Goal: Check status: Check status

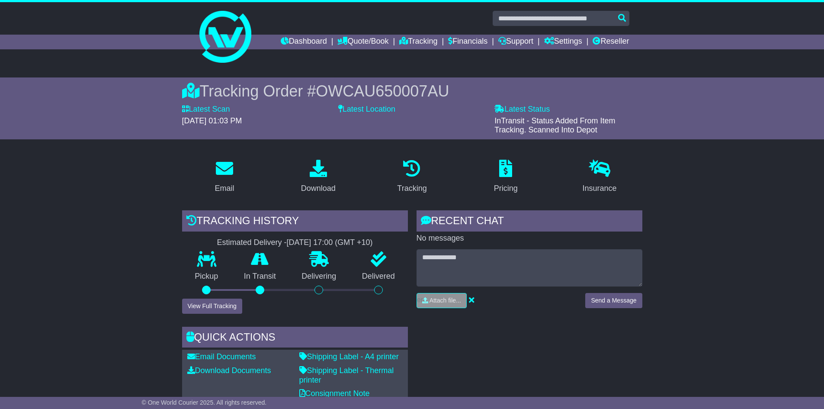
click at [306, 36] on link "Dashboard" at bounding box center [304, 42] width 46 height 15
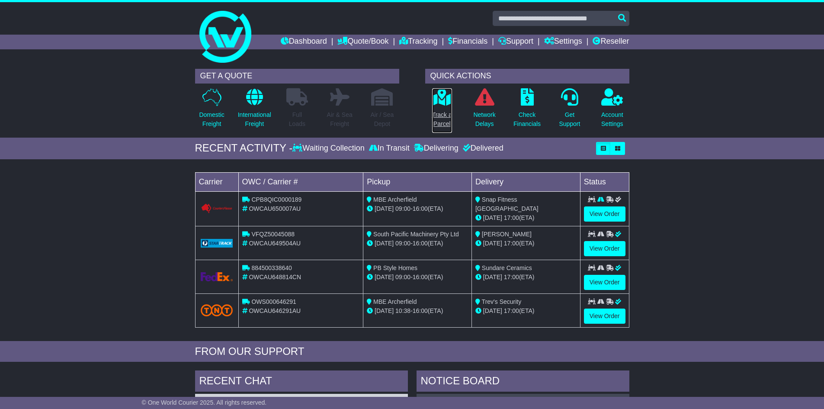
click at [444, 124] on p "Track a Parcel" at bounding box center [442, 119] width 20 height 18
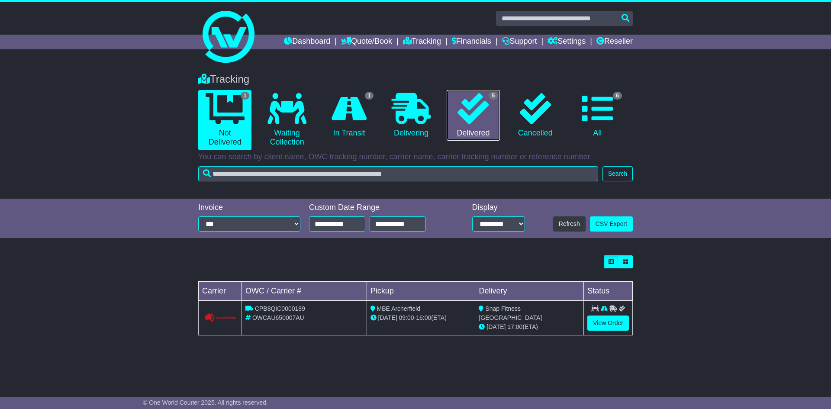
click at [479, 107] on icon at bounding box center [472, 108] width 31 height 31
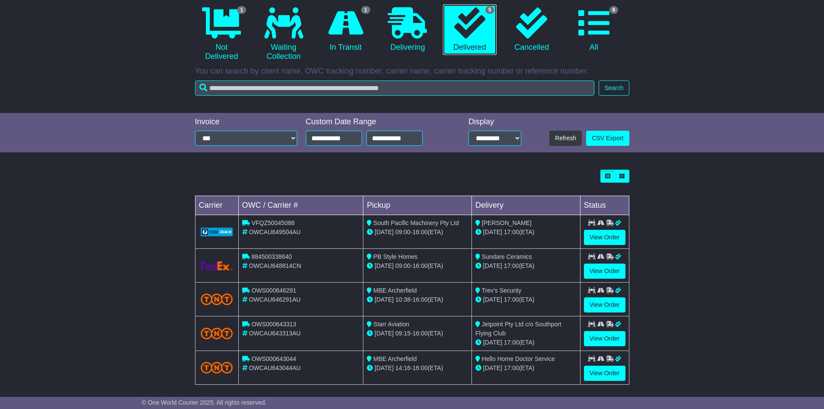
scroll to position [92, 0]
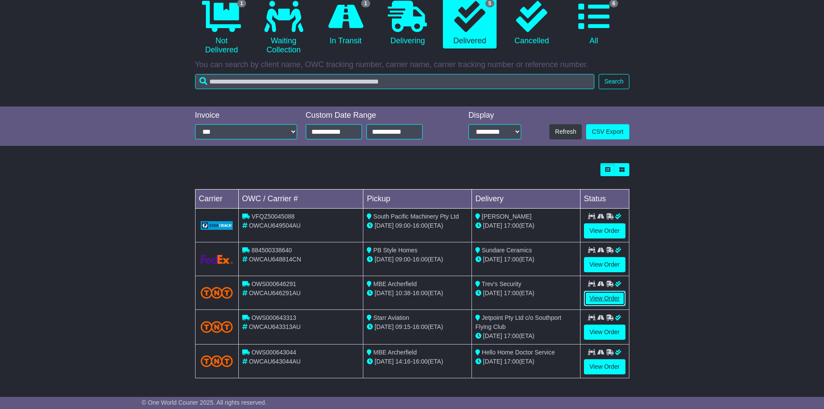
click at [601, 295] on link "View Order" at bounding box center [605, 298] width 42 height 15
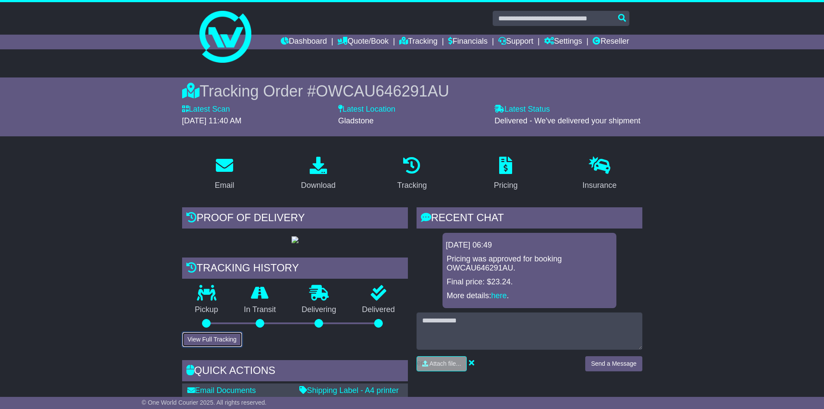
click at [236, 347] on button "View Full Tracking" at bounding box center [212, 339] width 60 height 15
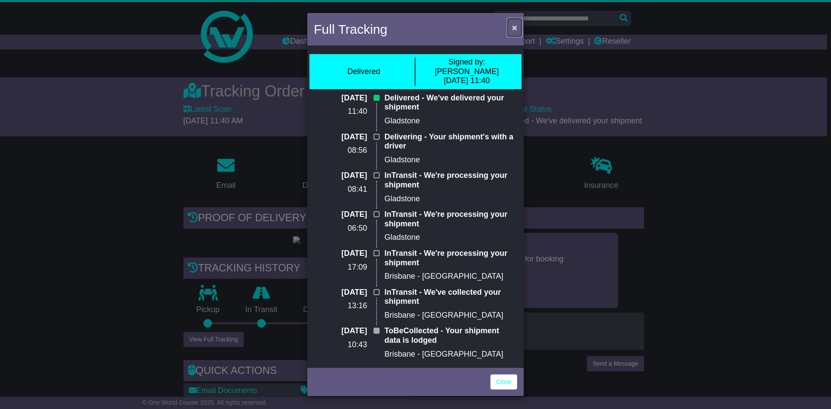
click at [512, 28] on span "×" at bounding box center [514, 27] width 5 height 10
